Goal: Navigation & Orientation: Find specific page/section

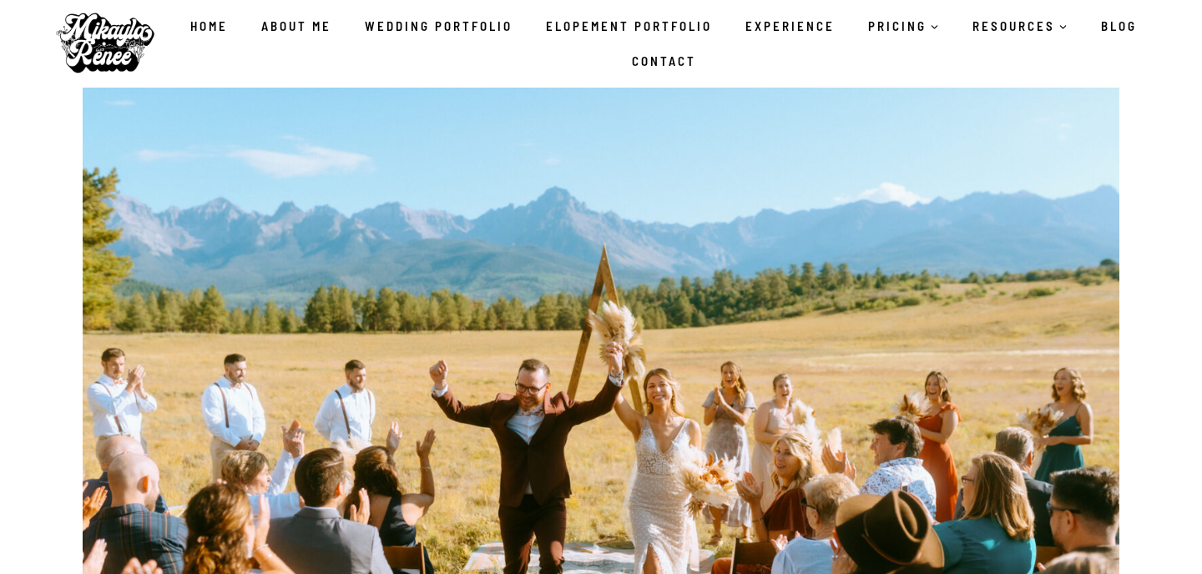
click at [481, 28] on link "Wedding Portfolio" at bounding box center [438, 25] width 181 height 35
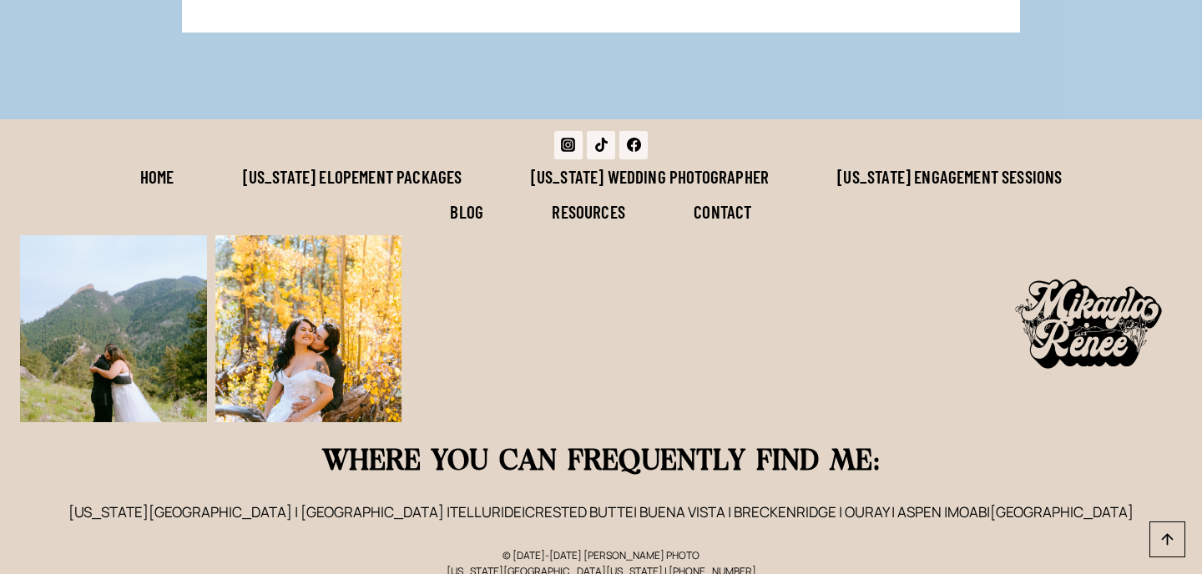
scroll to position [14740, 0]
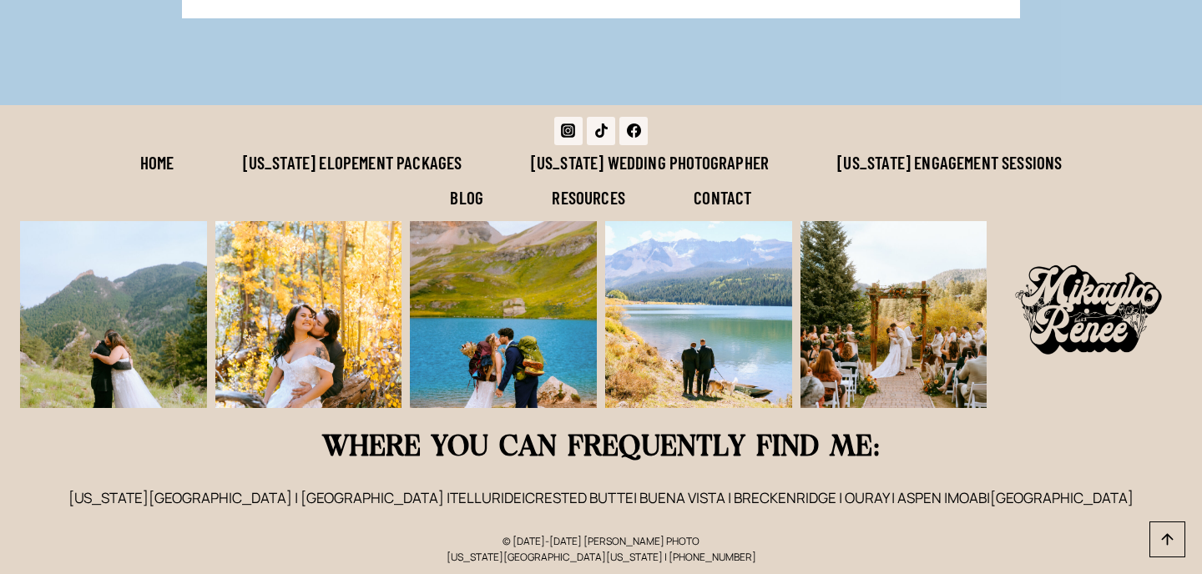
click at [919, 150] on link "[US_STATE] Engagement Sessions" at bounding box center [949, 162] width 293 height 35
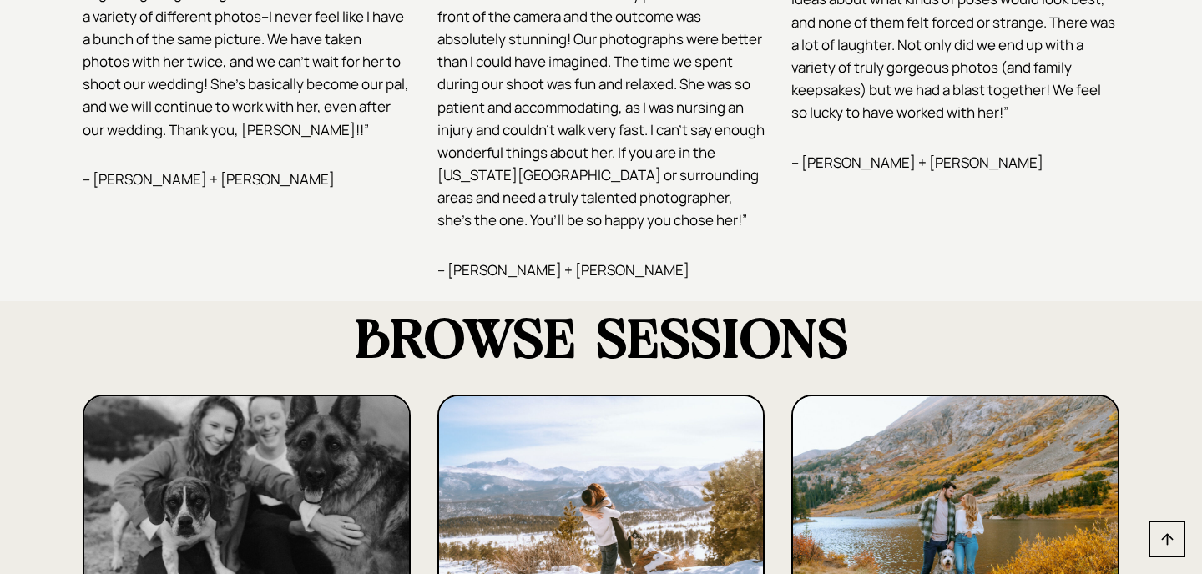
scroll to position [4304, 0]
